Goal: Task Accomplishment & Management: Manage account settings

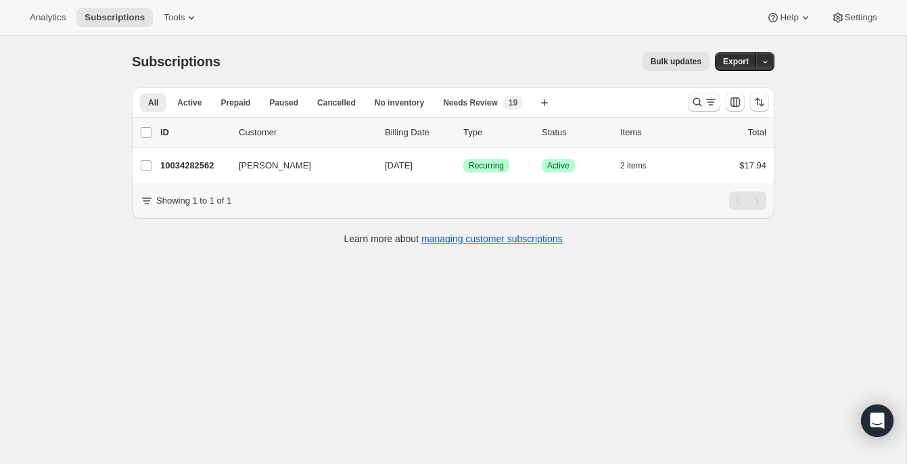
click at [698, 100] on icon "Search and filter results" at bounding box center [698, 102] width 14 height 14
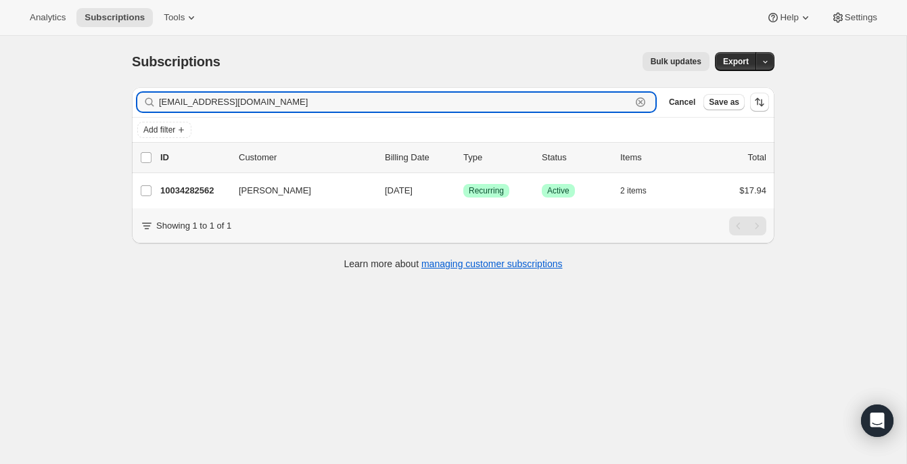
click at [641, 99] on icon "button" at bounding box center [641, 102] width 14 height 14
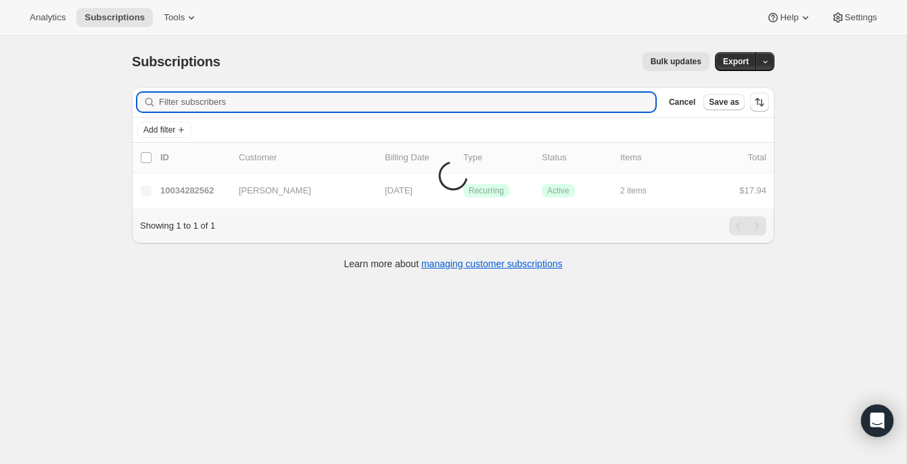
paste input "[EMAIL_ADDRESS][DOMAIN_NAME]"
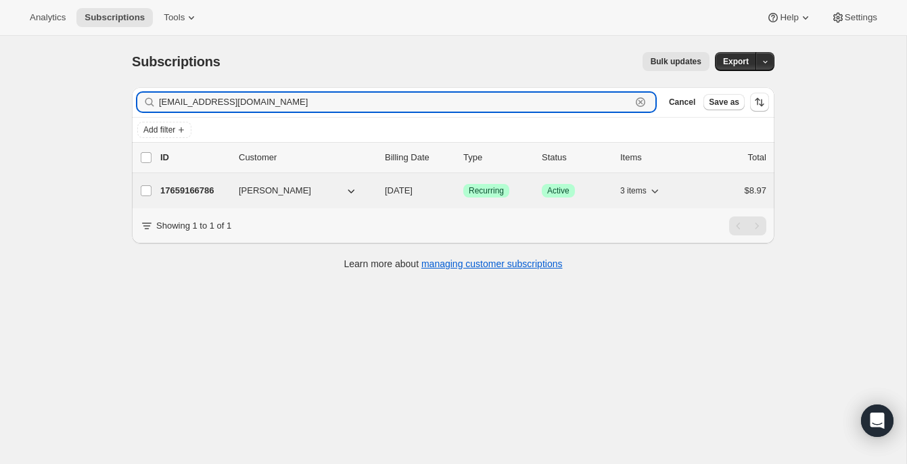
type input "[EMAIL_ADDRESS][DOMAIN_NAME]"
click at [216, 192] on p "17659166786" at bounding box center [194, 191] width 68 height 14
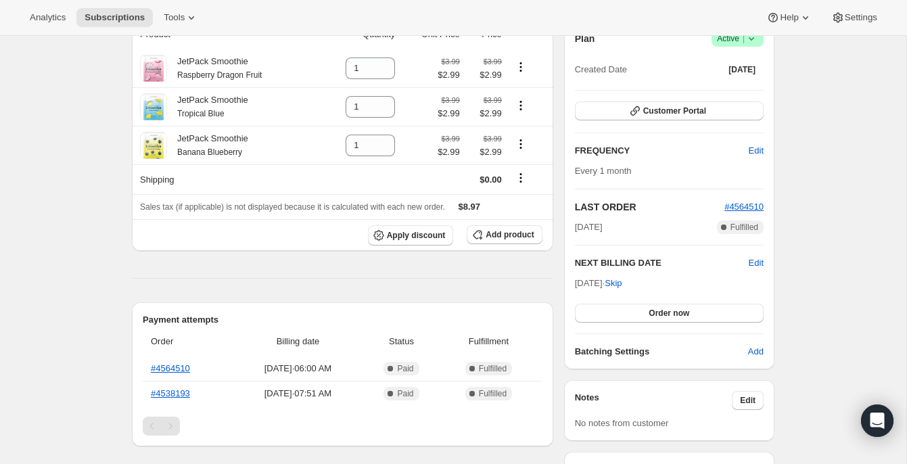
scroll to position [154, 0]
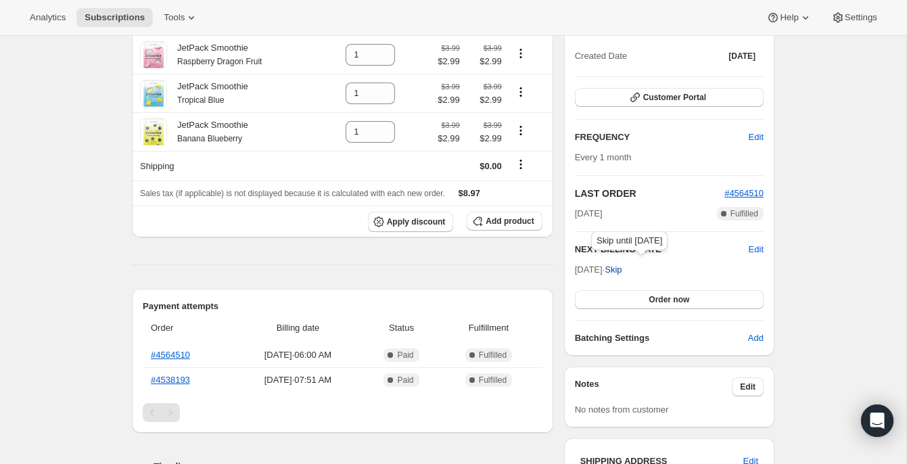
click at [630, 273] on button "Skip" at bounding box center [613, 270] width 33 height 22
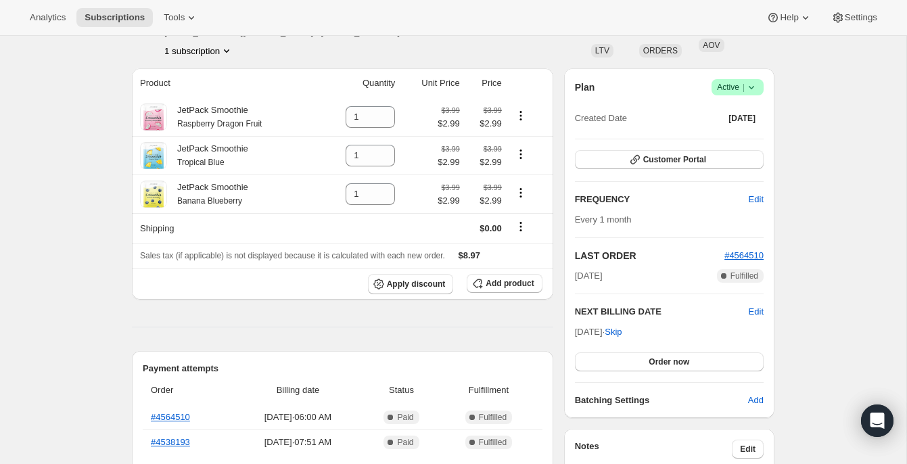
drag, startPoint x: 626, startPoint y: 332, endPoint x: 574, endPoint y: 315, distance: 54.3
click at [575, 315] on div "NEXT BILLING DATE Edit [DATE] · Skip Order now" at bounding box center [669, 338] width 189 height 66
drag, startPoint x: 574, startPoint y: 315, endPoint x: 622, endPoint y: 331, distance: 50.7
click at [622, 331] on div "NEXT BILLING DATE Edit [DATE] · Skip Order now" at bounding box center [669, 338] width 189 height 66
copy div "NEXT BILLING DATE Edit [DATE]"
